Goal: Information Seeking & Learning: Learn about a topic

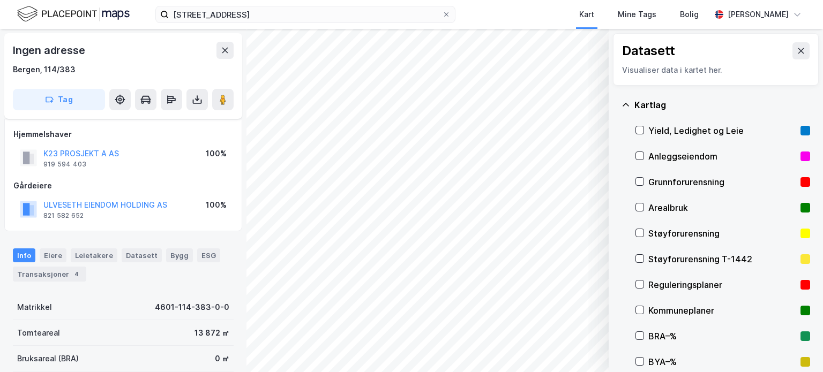
scroll to position [8, 0]
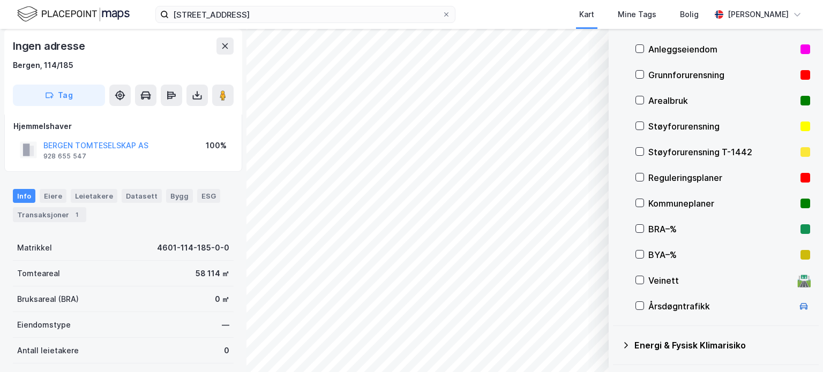
scroll to position [8, 0]
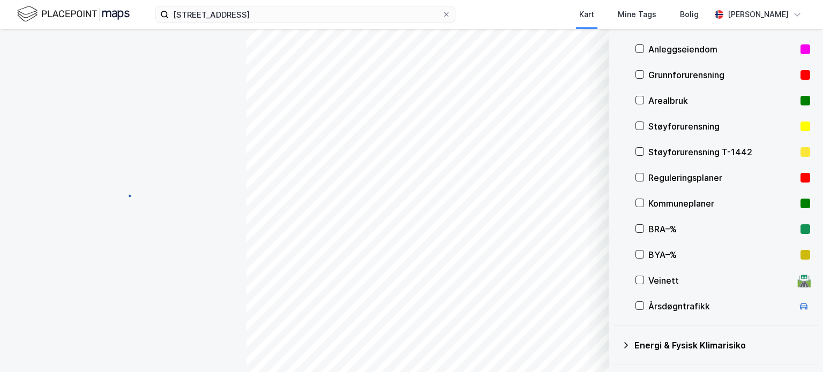
scroll to position [8, 0]
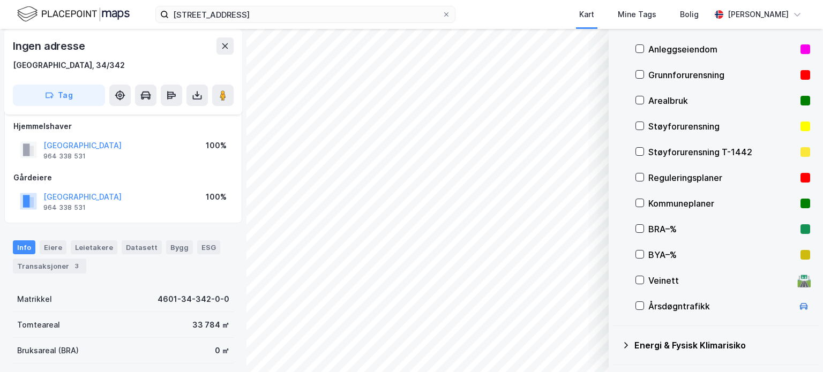
scroll to position [8, 0]
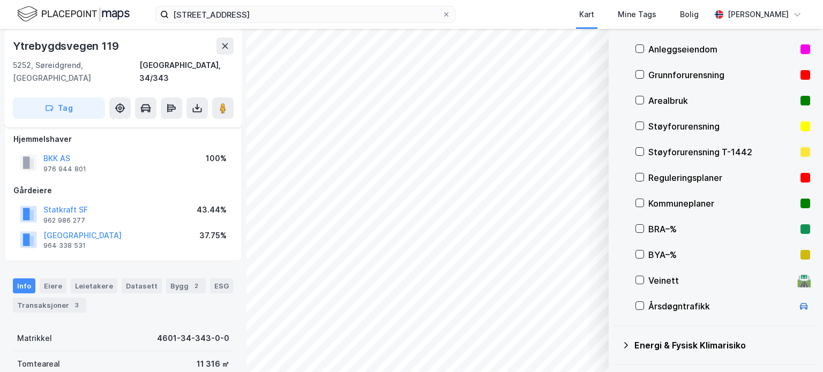
scroll to position [8, 0]
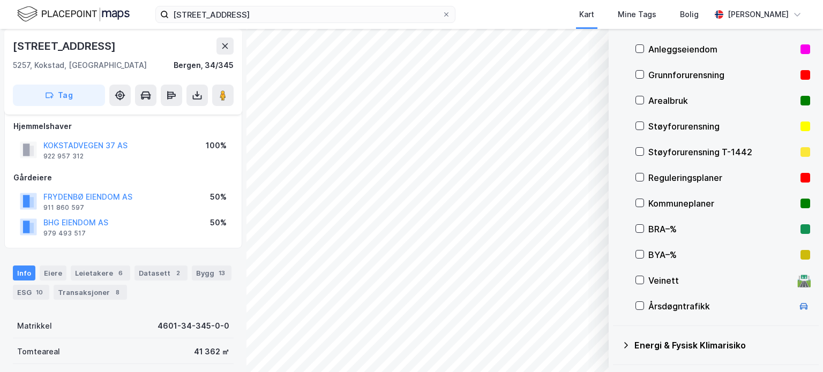
scroll to position [8, 0]
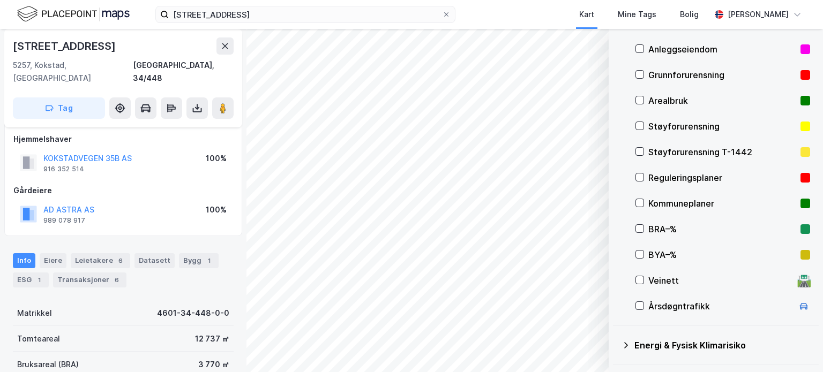
scroll to position [8, 0]
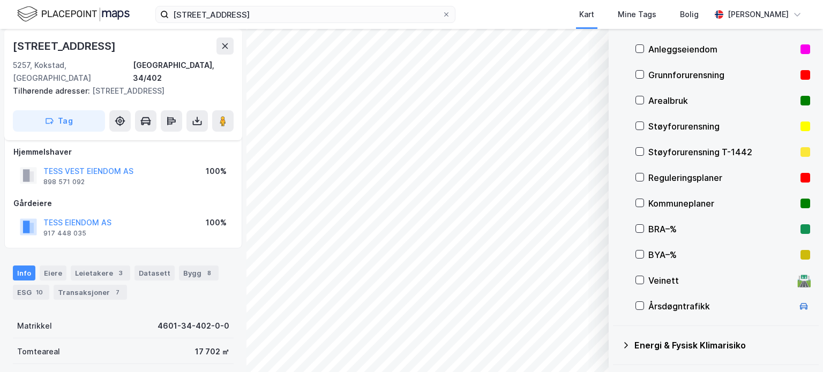
scroll to position [8, 0]
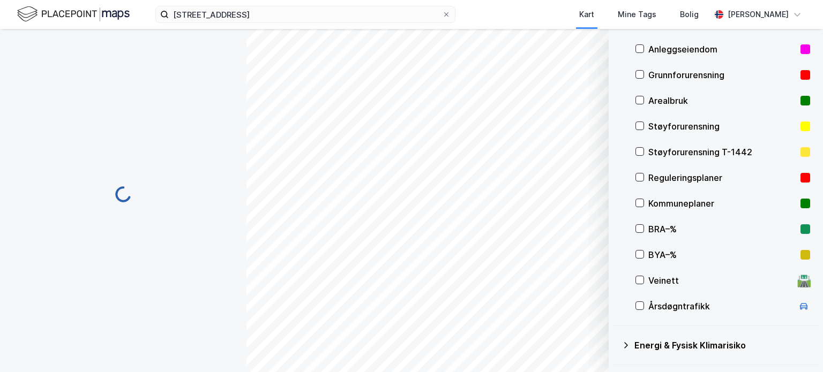
scroll to position [8, 0]
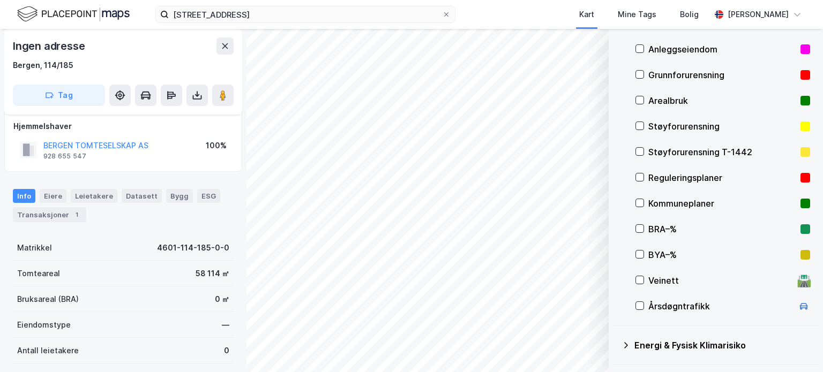
click at [587, 28] on div "[STREET_ADDRESS] Kart Mine Tags Bolig [PERSON_NAME] © Mapbox © OpenStreetMap Im…" at bounding box center [411, 186] width 823 height 372
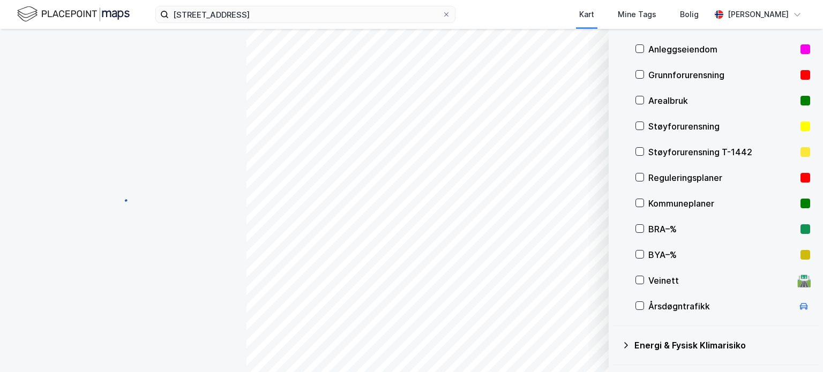
scroll to position [8, 0]
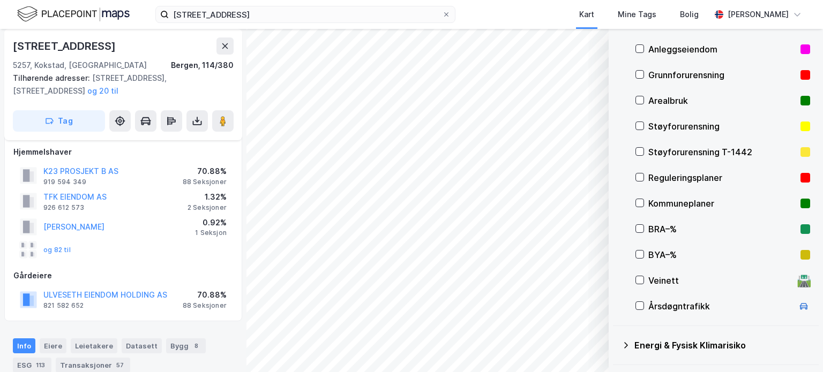
click at [0, 0] on button "ULVESETH EIENDOM HOLDING AS" at bounding box center [0, 0] width 0 height 0
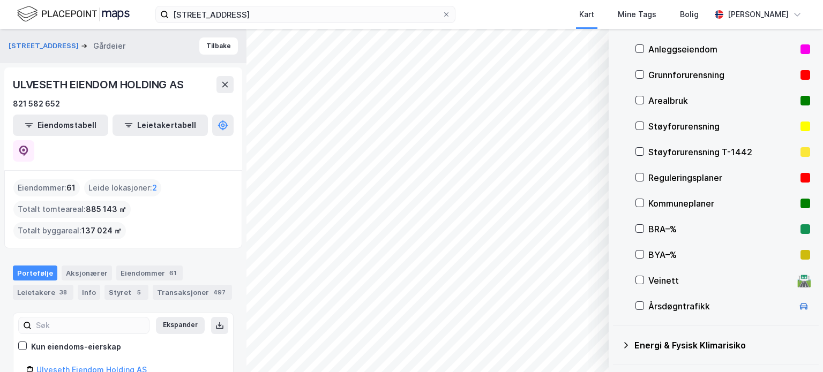
click at [630, 372] on html "[STREET_ADDRESS] Kart Mine Tags Bolig [PERSON_NAME] © Mapbox © OpenStreetMap Im…" at bounding box center [411, 186] width 823 height 372
